Goal: Information Seeking & Learning: Learn about a topic

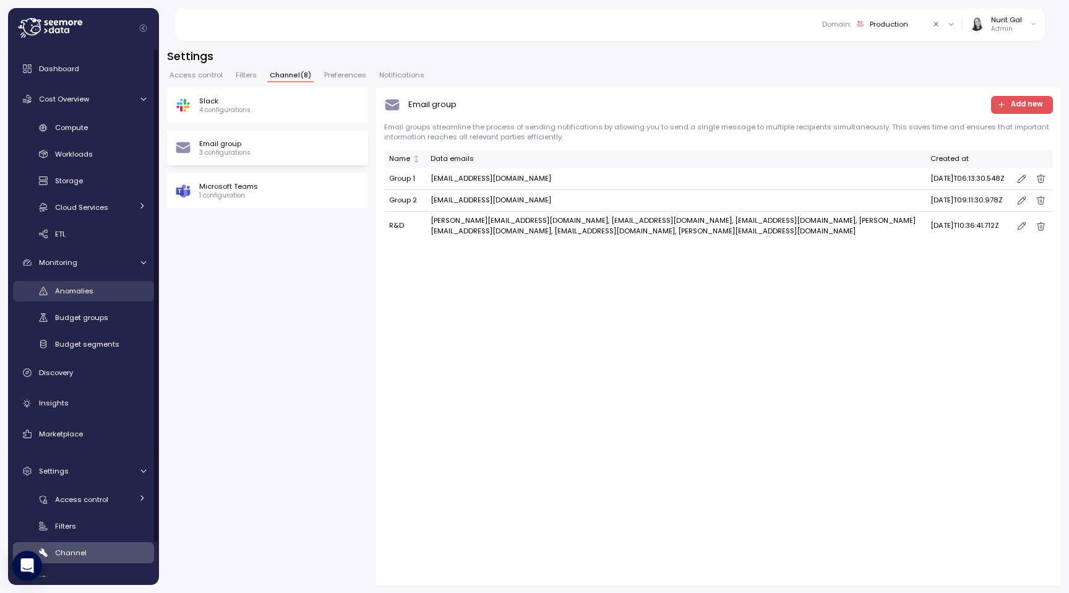
click at [80, 294] on span "Anomalies" at bounding box center [74, 291] width 38 height 10
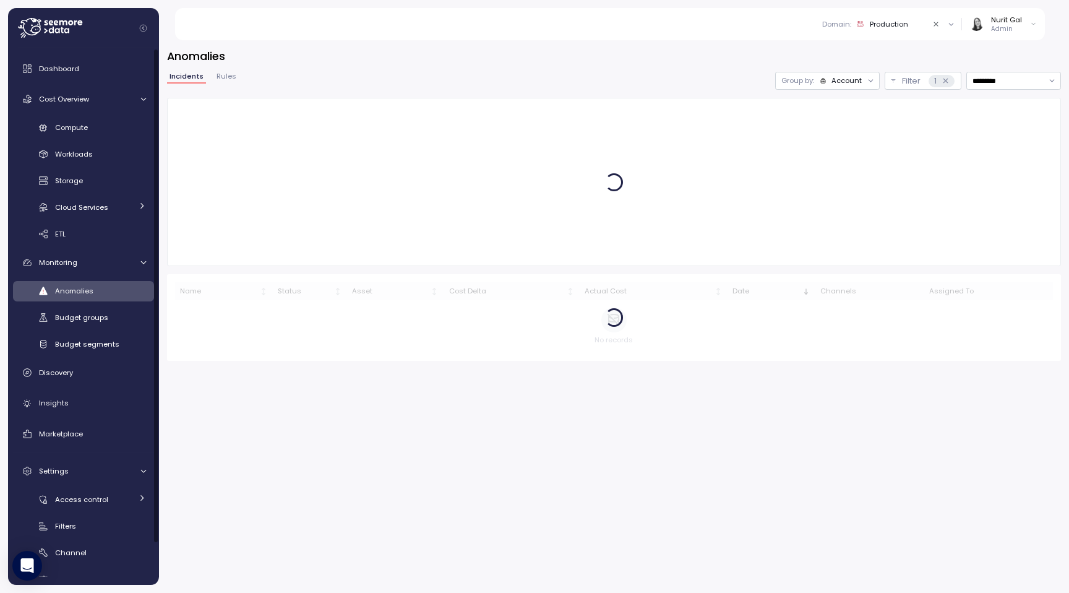
click at [226, 84] on div "Incidents Rules" at bounding box center [203, 81] width 72 height 16
click at [227, 75] on span "Rules" at bounding box center [226, 76] width 20 height 7
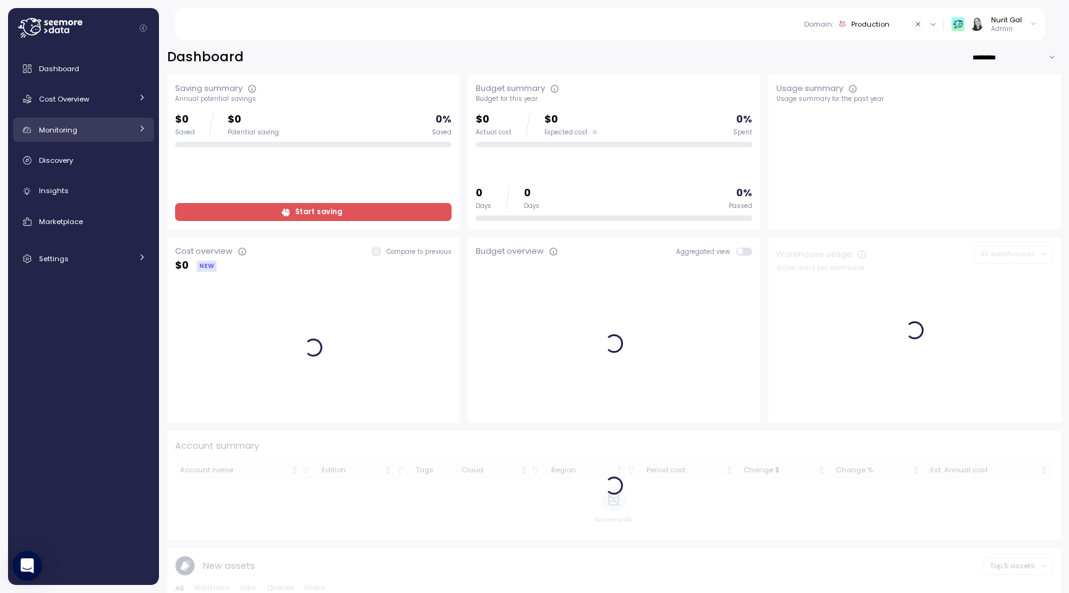
click at [101, 129] on div "Monitoring" at bounding box center [85, 130] width 93 height 12
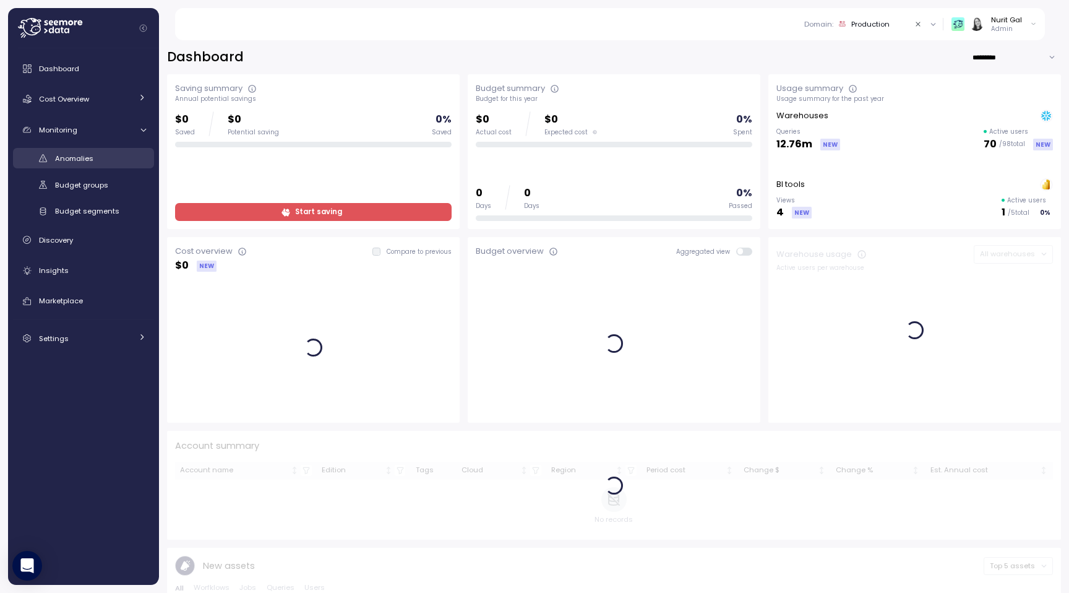
click at [98, 163] on div "Anomalies" at bounding box center [100, 158] width 91 height 12
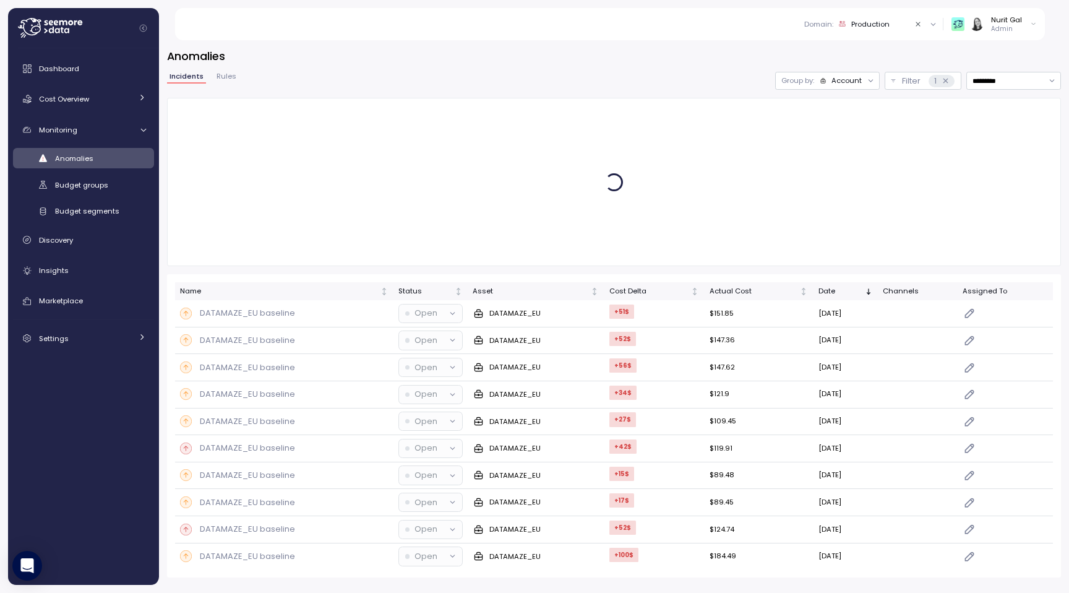
click at [230, 74] on span "Rules" at bounding box center [226, 76] width 20 height 7
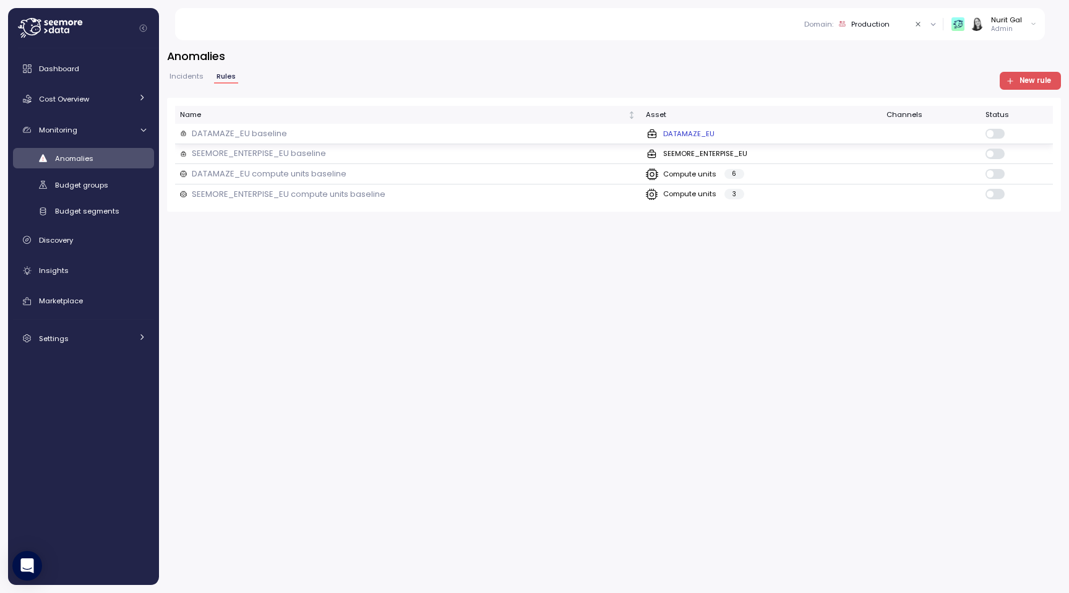
click at [229, 134] on p "DATAMAZE_EU baseline" at bounding box center [239, 133] width 95 height 12
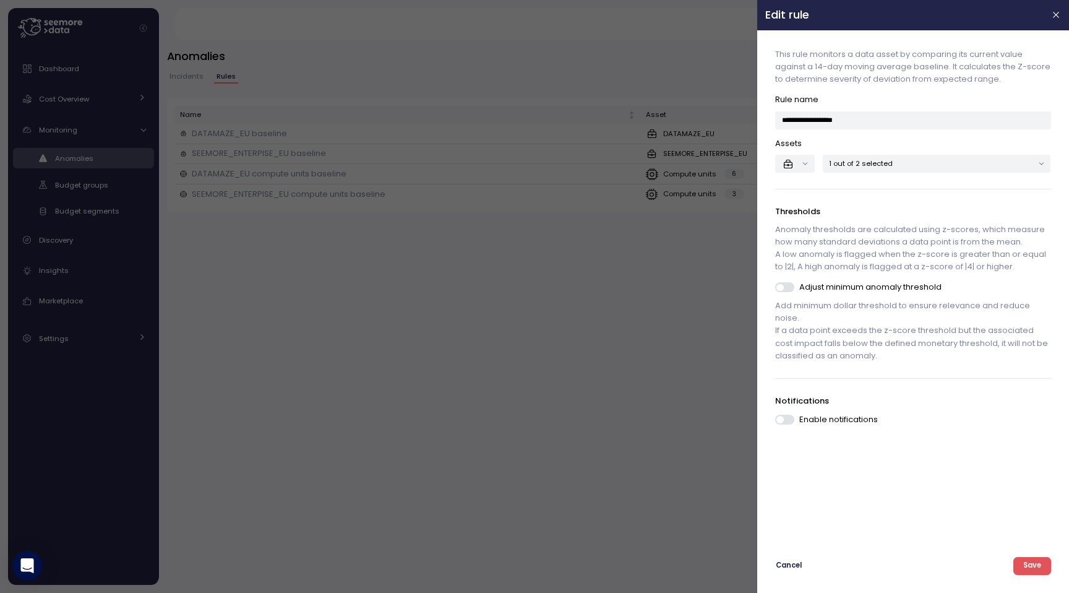
click at [251, 283] on div at bounding box center [534, 296] width 1069 height 593
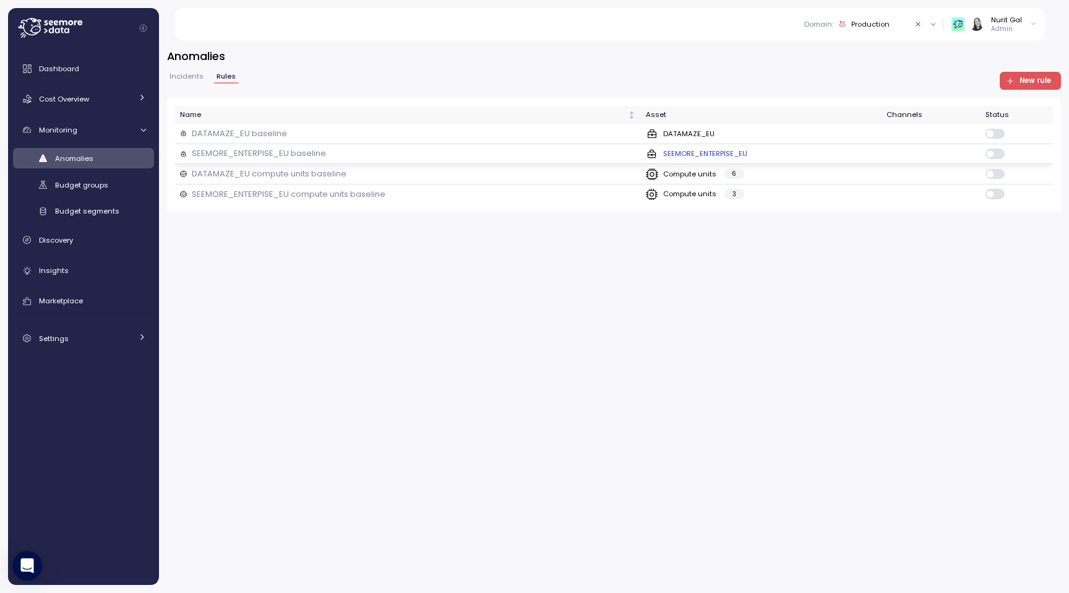
click at [508, 155] on div "SEEMORE_ENTERPISE_EU baseline" at bounding box center [408, 153] width 456 height 12
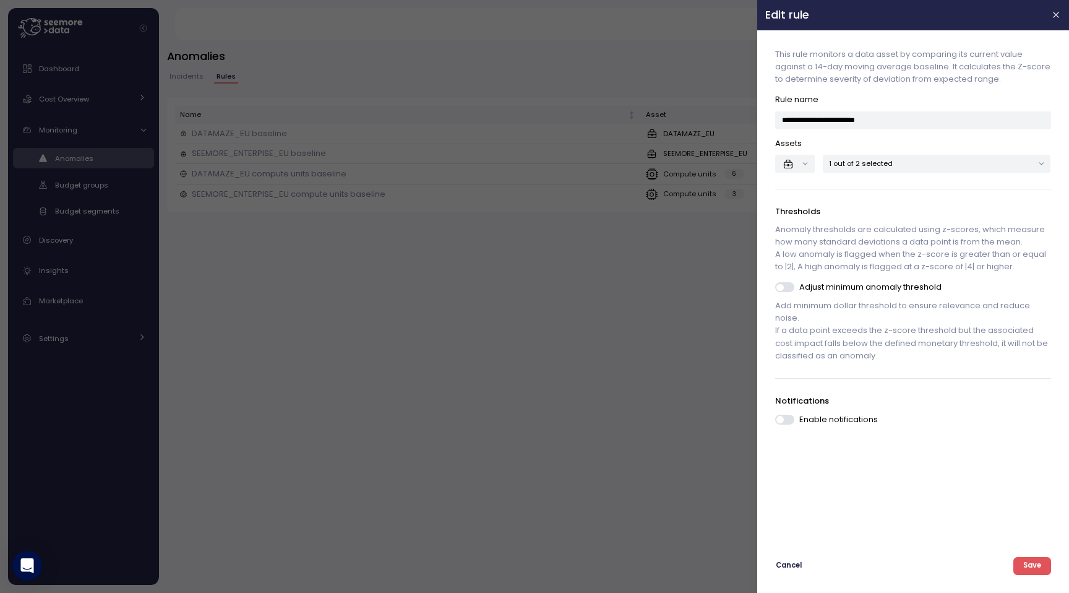
click at [669, 231] on div at bounding box center [534, 296] width 1069 height 593
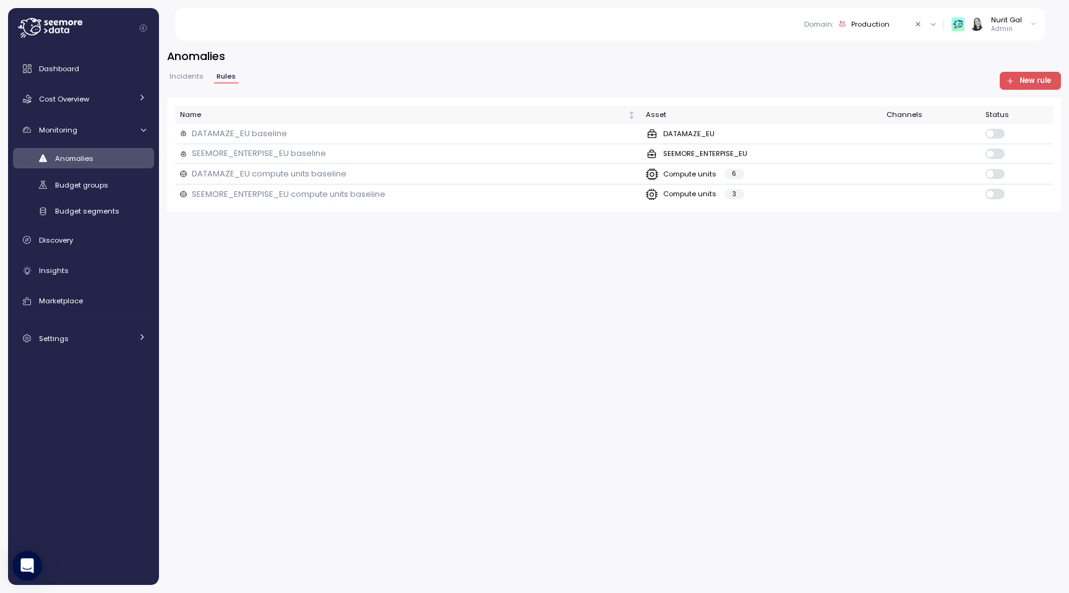
click at [196, 79] on span "Incidents" at bounding box center [186, 76] width 34 height 7
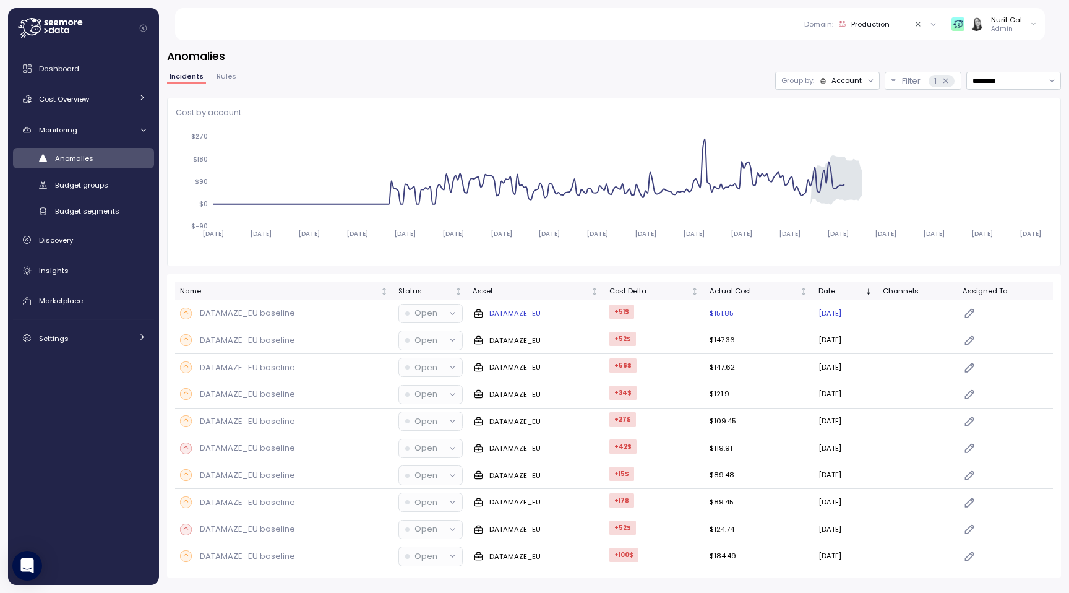
click at [350, 317] on div "DATAMAZE_EU baseline" at bounding box center [284, 313] width 208 height 12
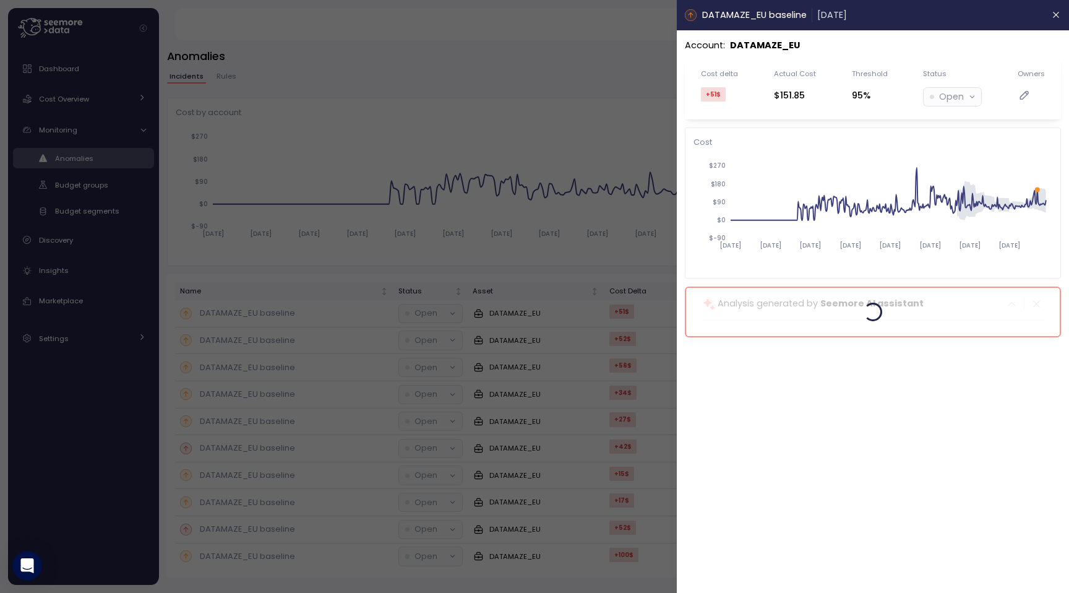
click at [376, 131] on div at bounding box center [534, 296] width 1069 height 593
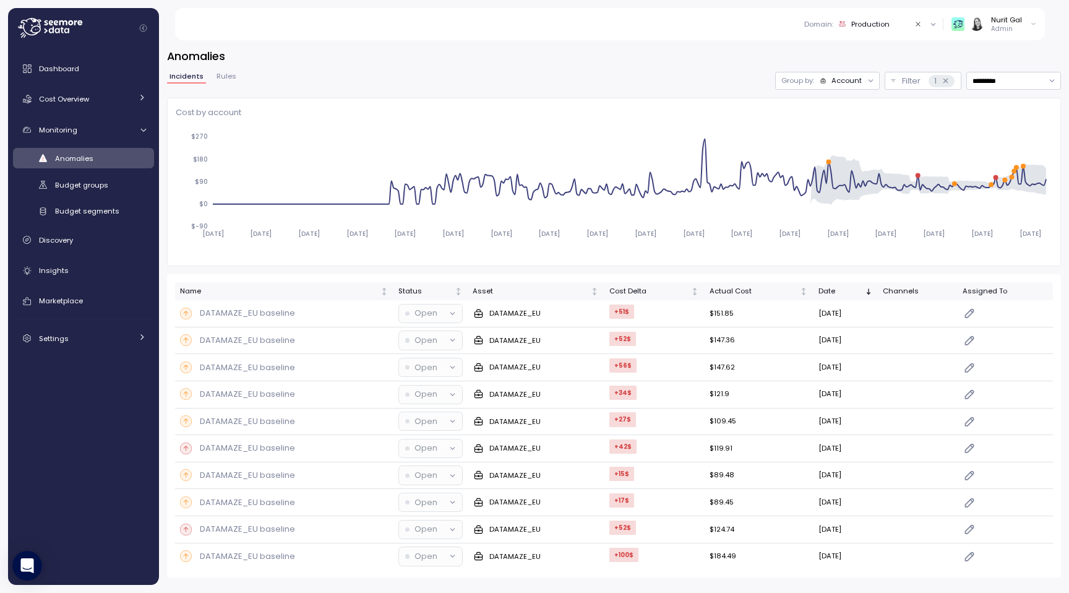
click at [862, 88] on div at bounding box center [870, 80] width 17 height 17
click at [862, 80] on div at bounding box center [870, 80] width 17 height 17
click at [858, 80] on div "Account" at bounding box center [846, 80] width 30 height 10
click at [840, 122] on div "Compute unit" at bounding box center [827, 128] width 74 height 15
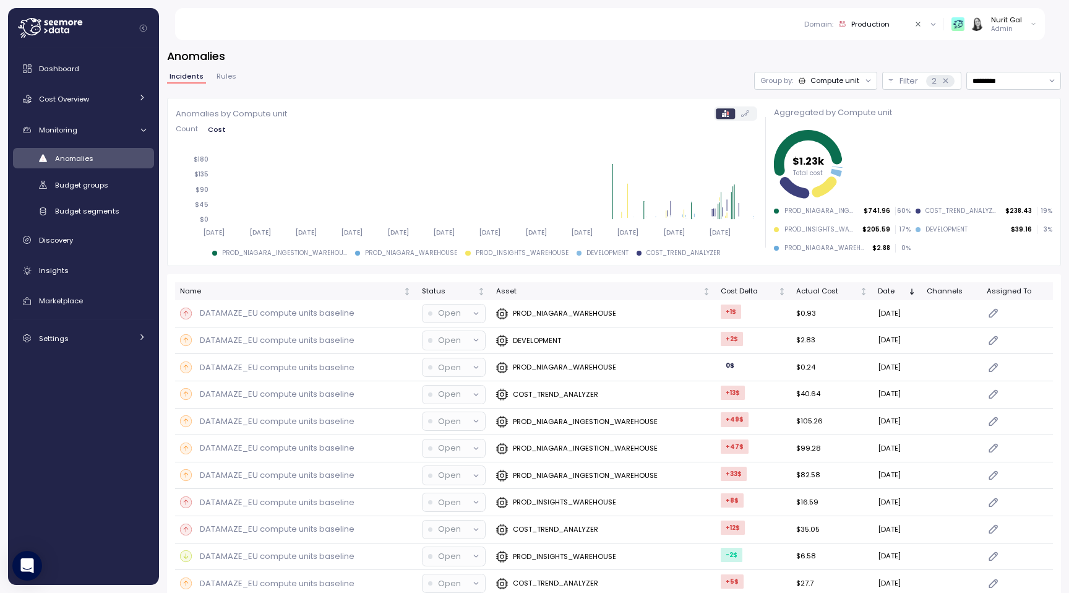
click at [824, 85] on div "Compute unit" at bounding box center [834, 80] width 49 height 10
click at [819, 105] on p "Account" at bounding box center [818, 108] width 30 height 10
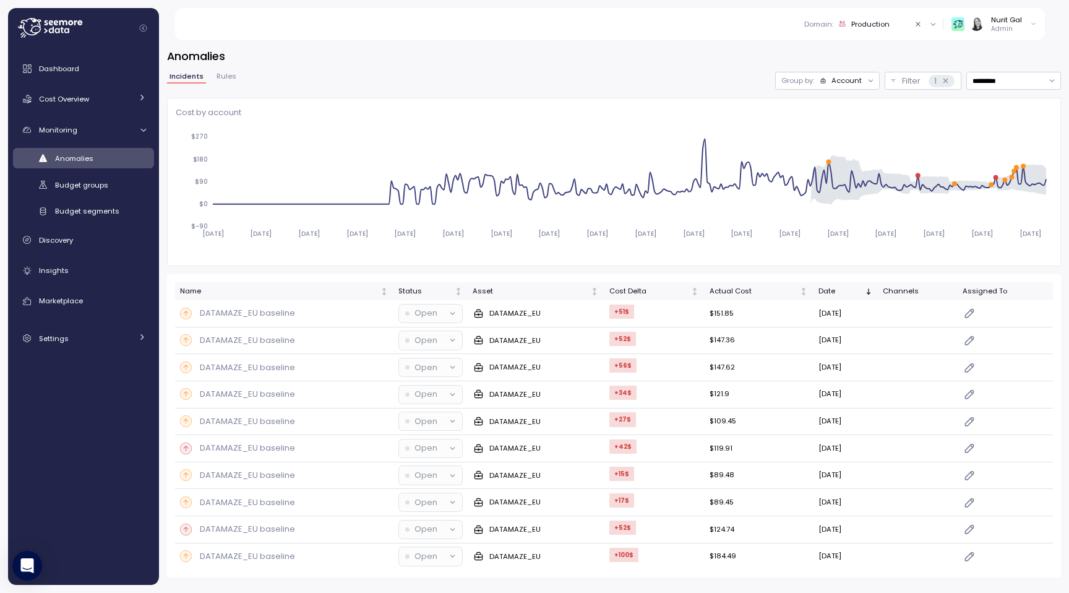
click at [822, 88] on div "Group by: Account" at bounding box center [827, 81] width 105 height 18
click at [808, 124] on div "Compute unit" at bounding box center [833, 129] width 61 height 10
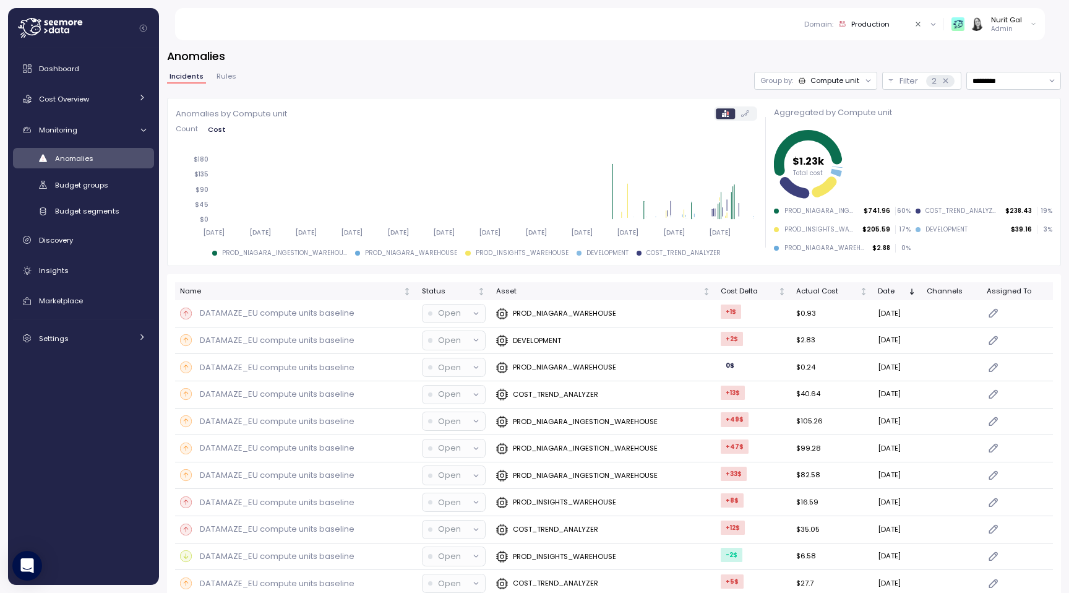
click at [813, 74] on div "Group by: Compute unit" at bounding box center [815, 81] width 123 height 18
click at [821, 111] on p "Account" at bounding box center [818, 108] width 30 height 10
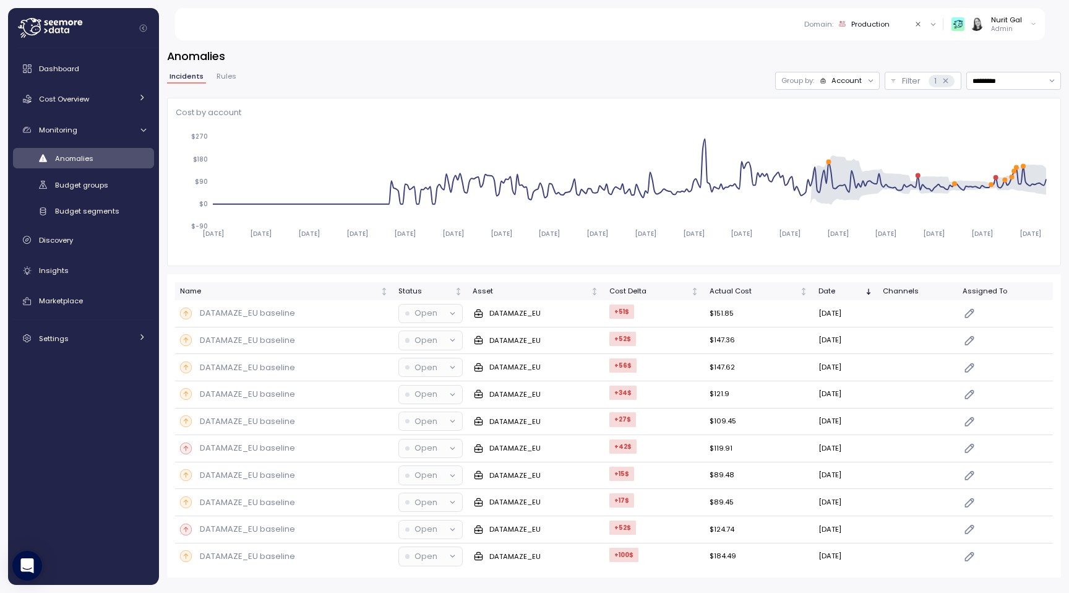
click at [831, 77] on div "Account" at bounding box center [841, 80] width 43 height 10
click at [829, 130] on p "Compute unit" at bounding box center [839, 129] width 49 height 10
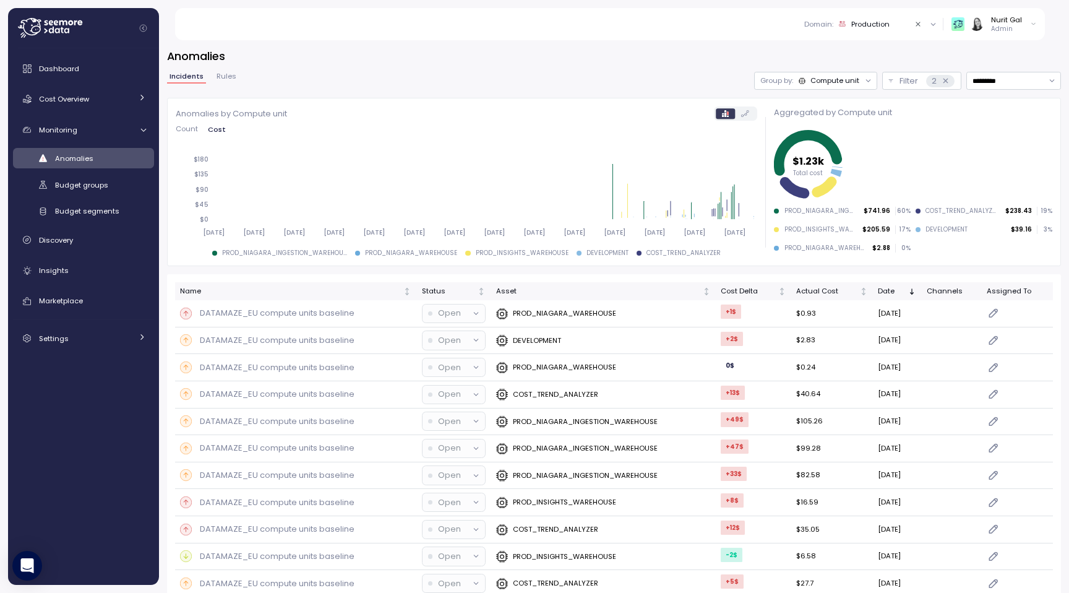
click at [740, 118] on label at bounding box center [745, 114] width 20 height 10
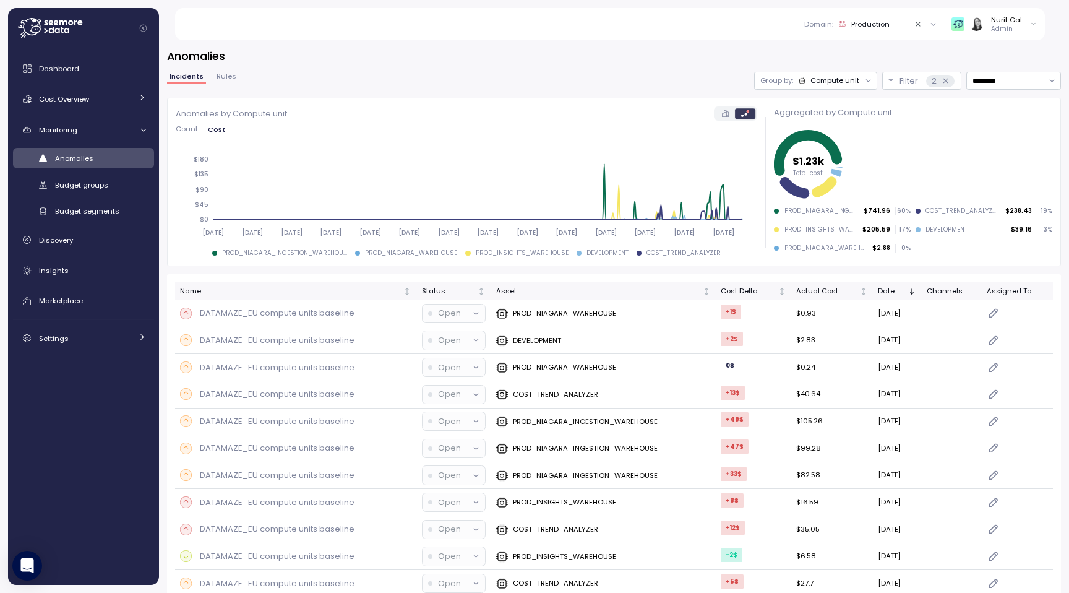
click at [716, 116] on label at bounding box center [725, 114] width 19 height 10
